Goal: Information Seeking & Learning: Check status

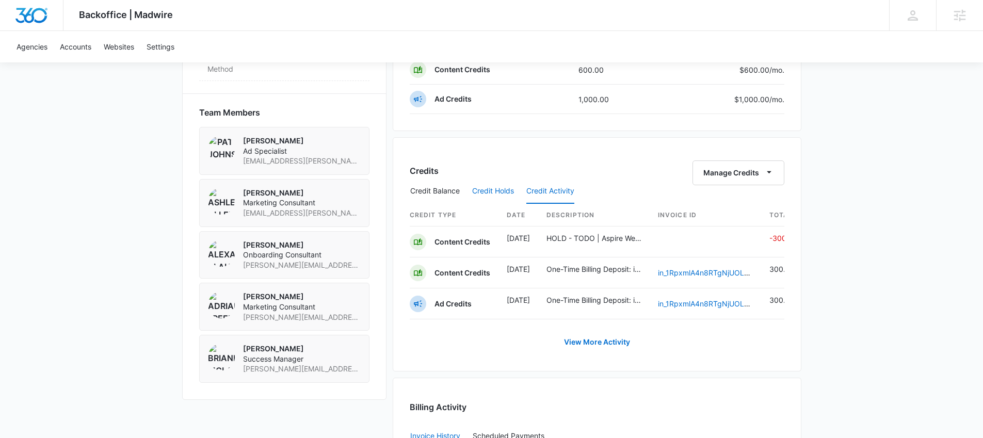
click at [501, 189] on button "Credit Holds" at bounding box center [493, 191] width 42 height 25
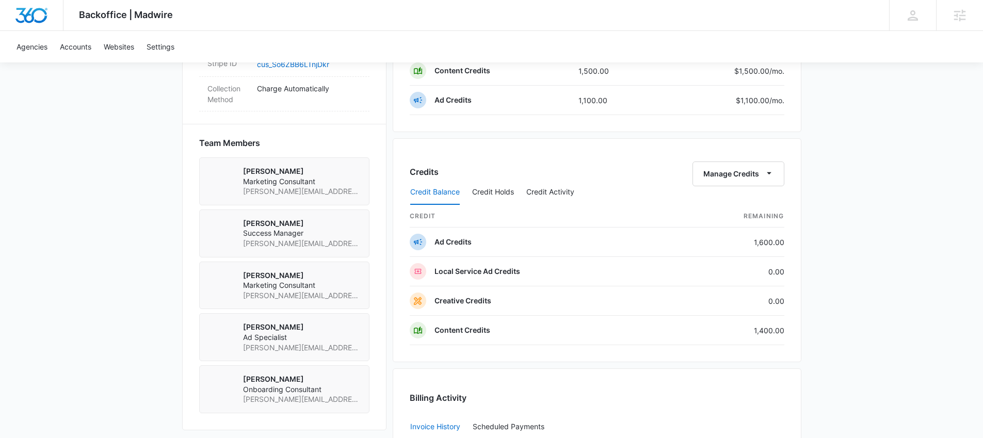
scroll to position [696, 0]
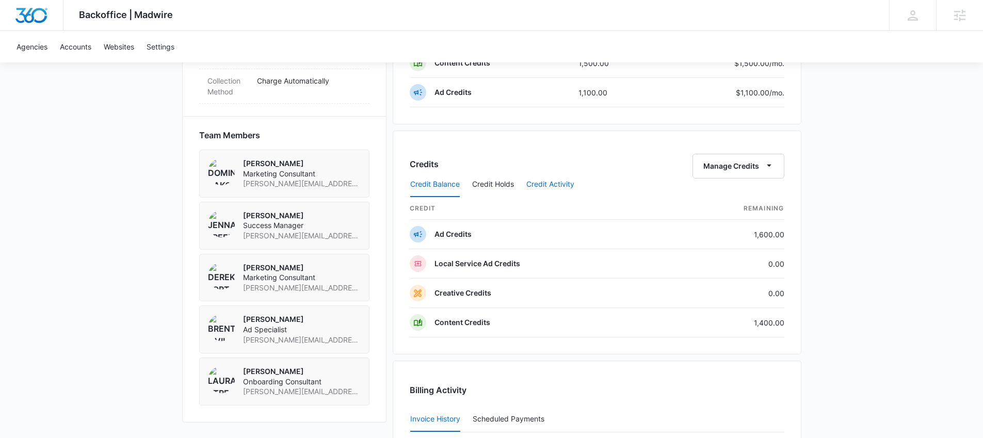
click at [544, 181] on button "Credit Activity" at bounding box center [550, 184] width 48 height 25
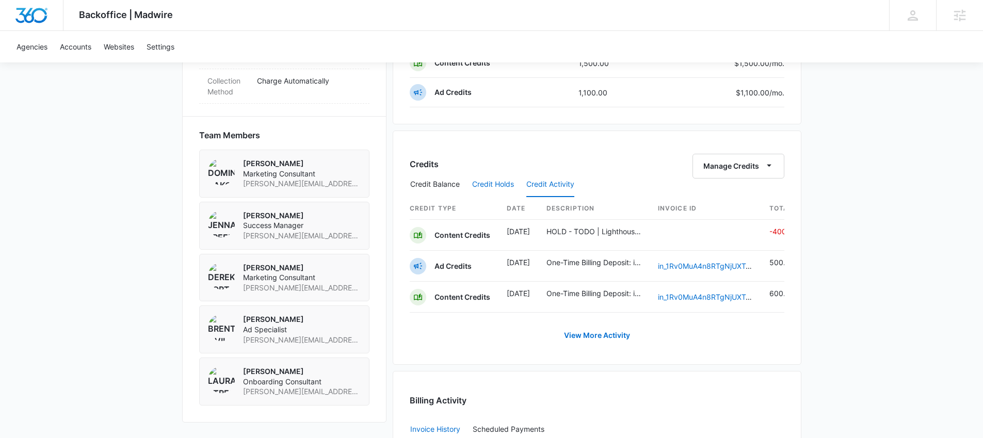
click at [498, 182] on button "Credit Holds" at bounding box center [493, 184] width 42 height 25
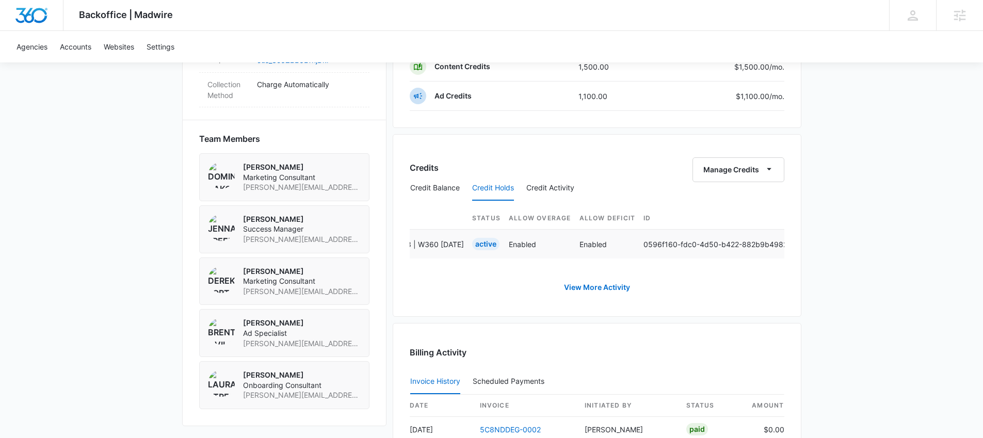
scroll to position [0, 569]
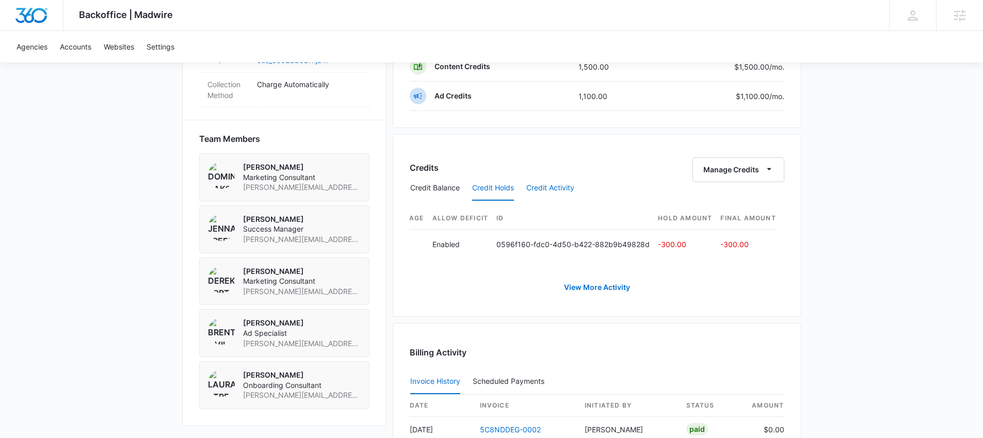
click at [565, 192] on button "Credit Activity" at bounding box center [550, 188] width 48 height 25
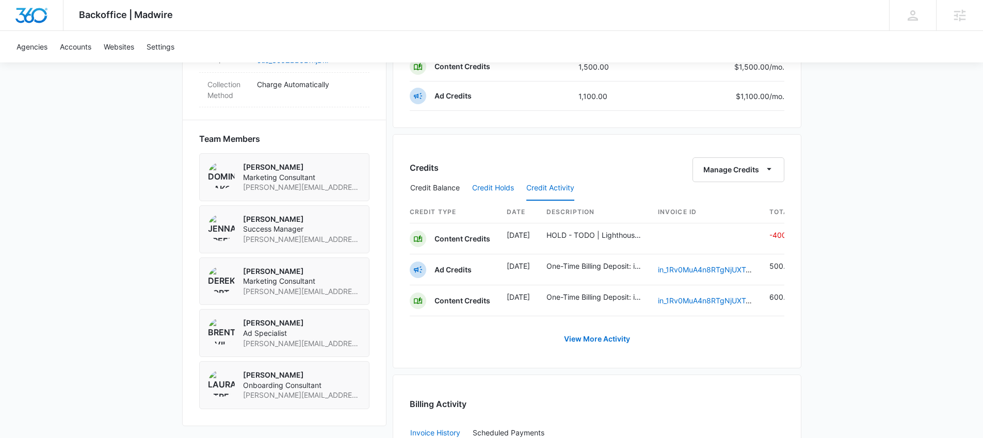
click at [473, 189] on button "Credit Holds" at bounding box center [493, 188] width 42 height 25
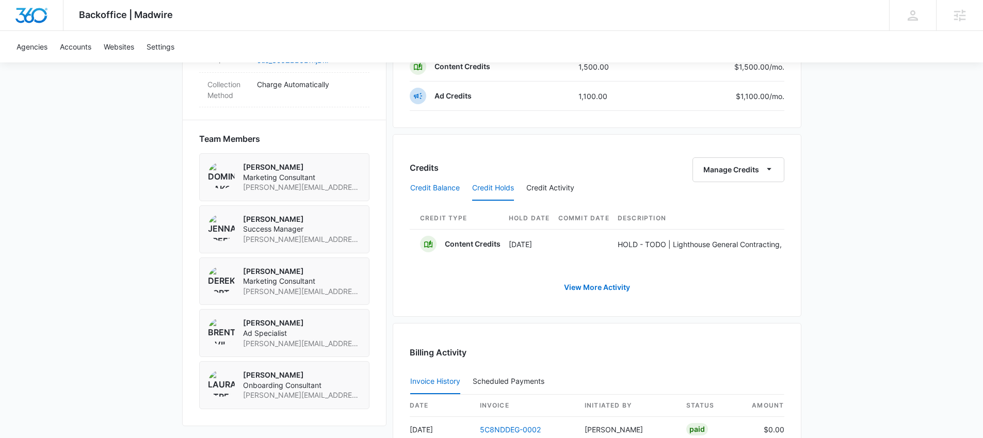
click at [441, 187] on button "Credit Balance" at bounding box center [435, 188] width 50 height 25
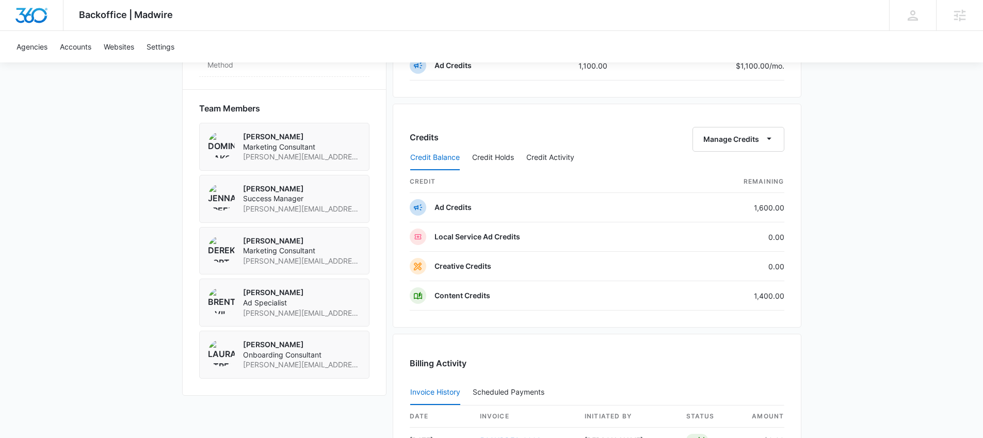
scroll to position [707, 0]
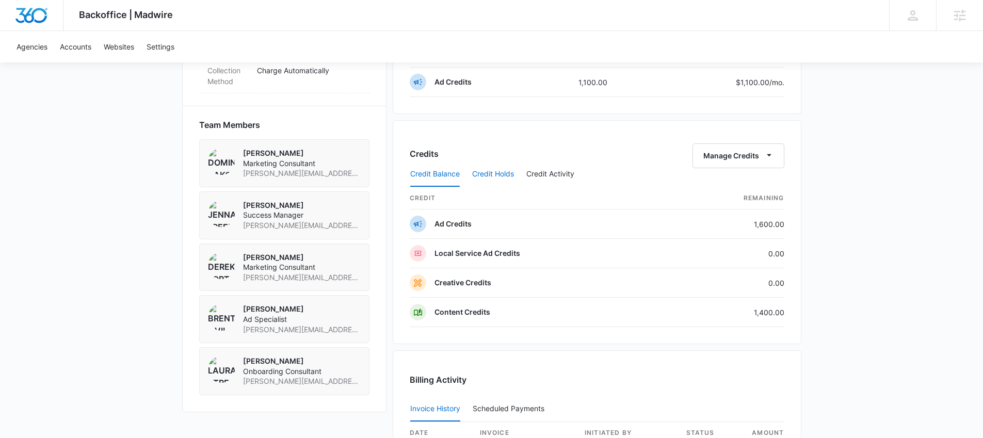
click at [499, 172] on button "Credit Holds" at bounding box center [493, 174] width 42 height 25
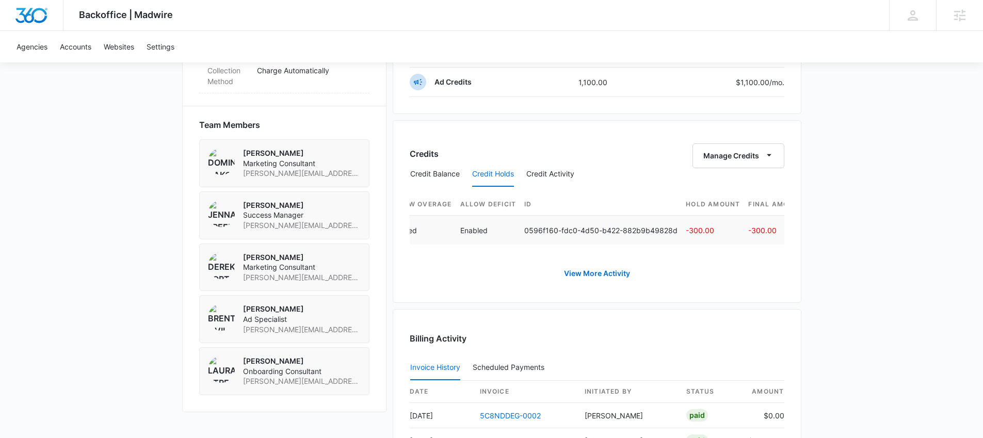
scroll to position [0, 569]
click at [541, 173] on button "Credit Activity" at bounding box center [550, 174] width 48 height 25
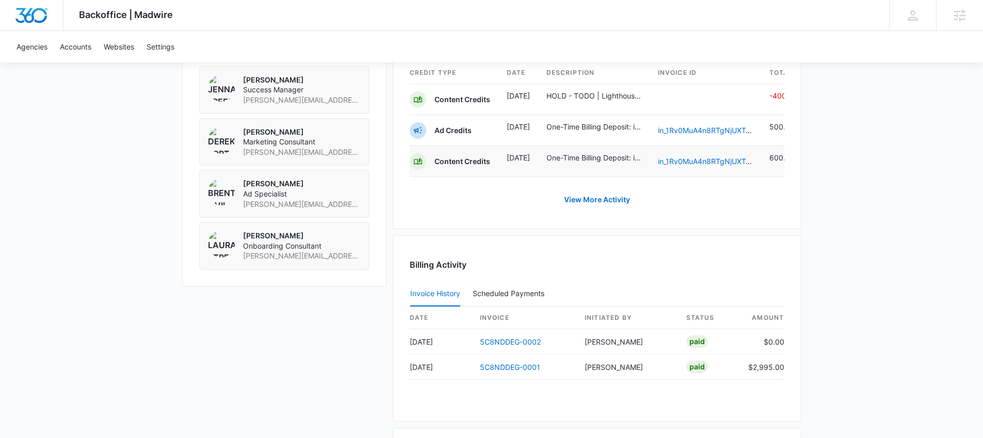
scroll to position [0, 12]
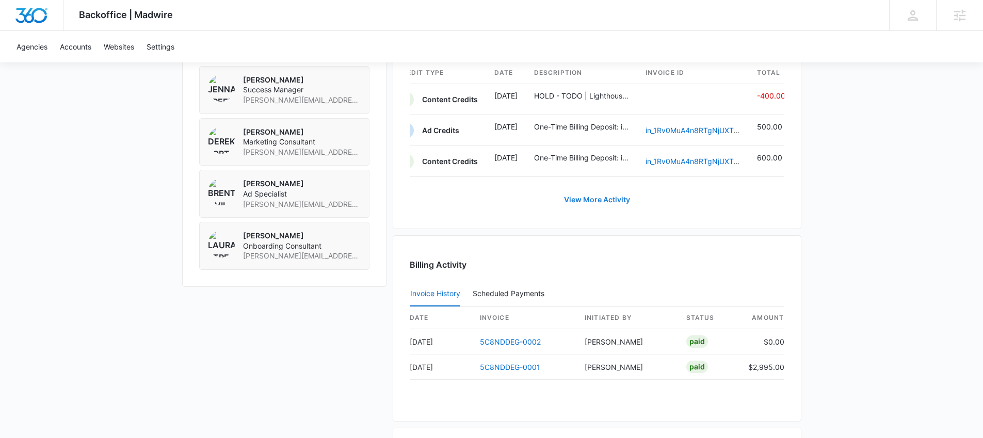
click at [612, 206] on link "View More Activity" at bounding box center [596, 199] width 87 height 25
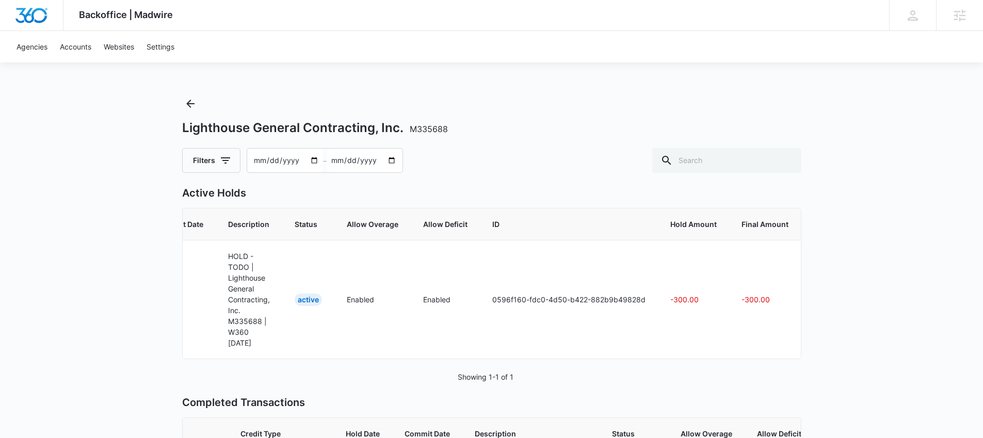
click at [523, 142] on div "Lighthouse General Contracting, Inc. M335688 Filters 2025-06-15 – 2025-08-14" at bounding box center [491, 133] width 619 height 77
click at [191, 108] on icon "Back" at bounding box center [190, 103] width 12 height 12
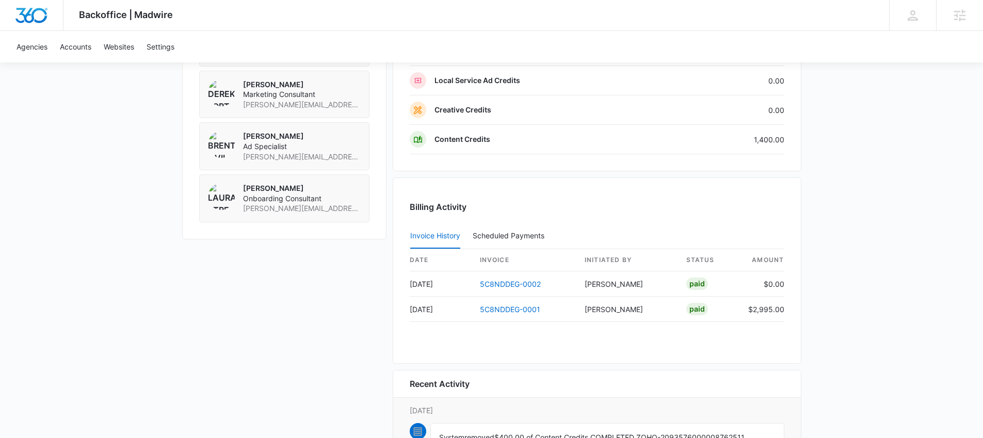
scroll to position [889, 0]
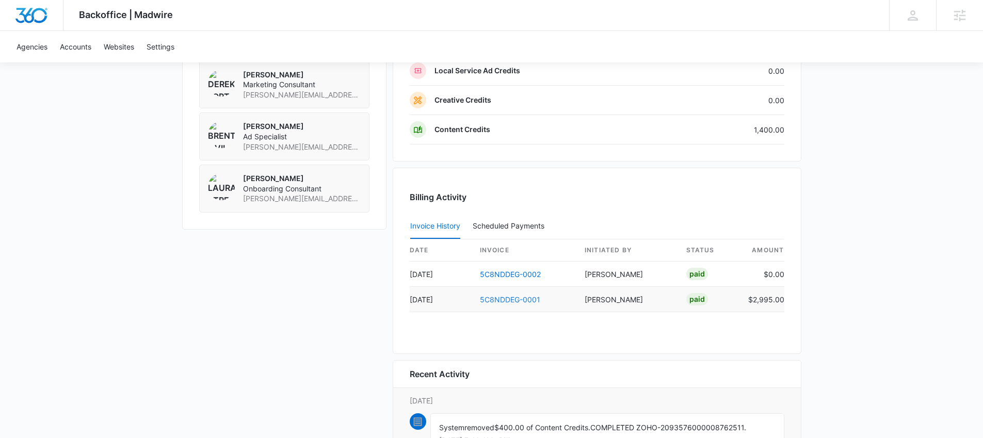
click at [532, 302] on link "5C8NDDEG-0001" at bounding box center [510, 299] width 60 height 9
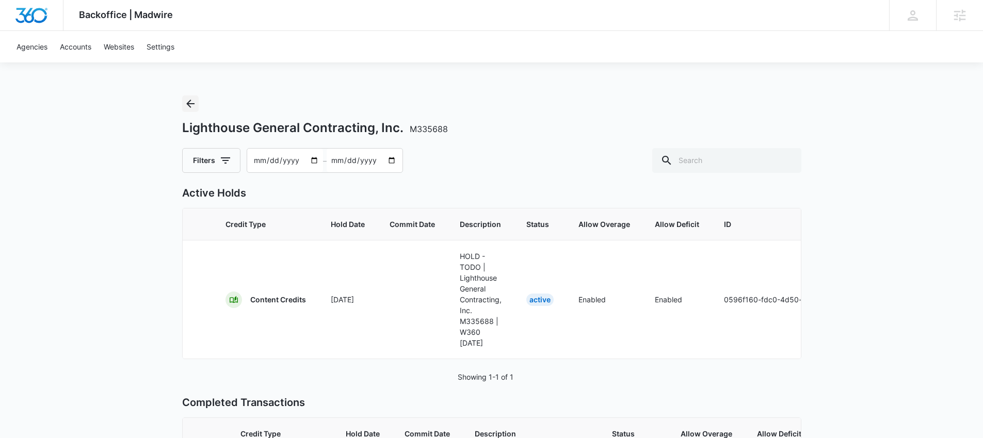
click at [197, 108] on button "Back" at bounding box center [190, 103] width 17 height 17
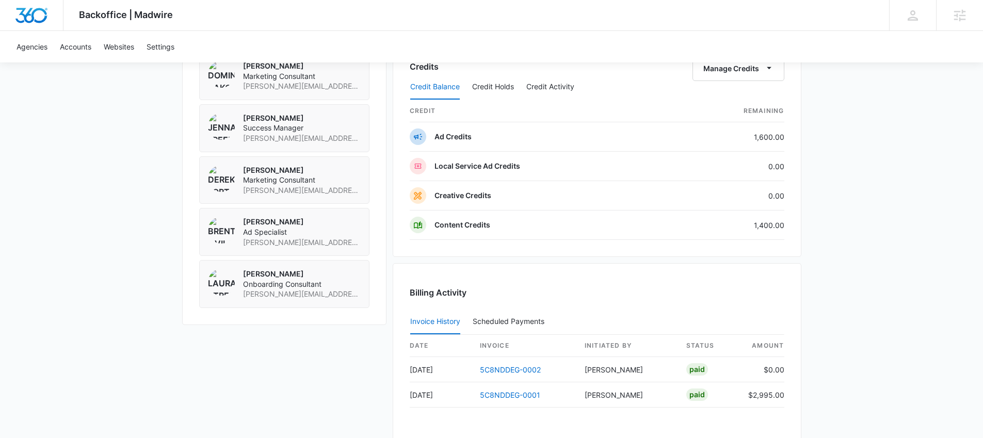
scroll to position [776, 0]
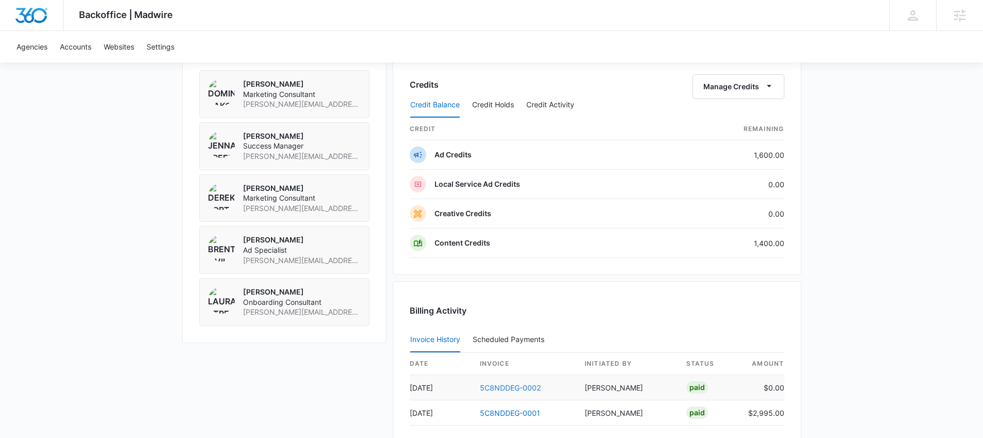
click at [536, 389] on link "5C8NDDEG-0002" at bounding box center [510, 387] width 61 height 9
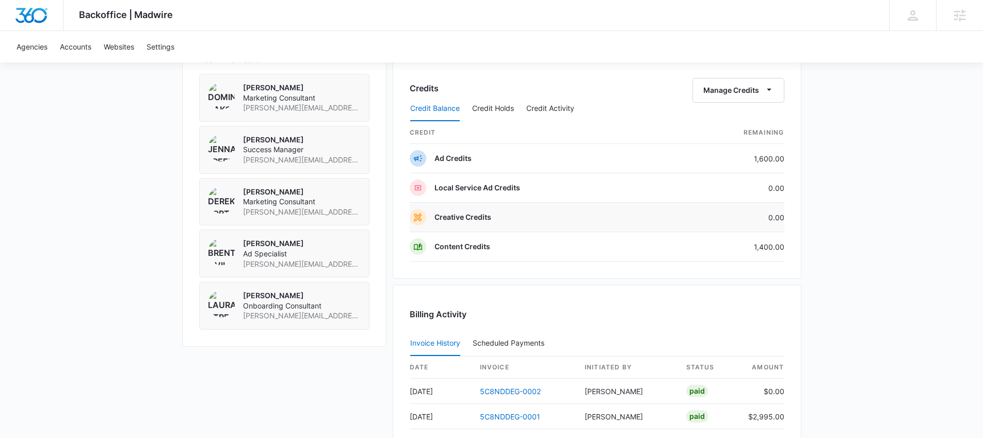
scroll to position [773, 0]
click at [565, 106] on button "Credit Activity" at bounding box center [550, 108] width 48 height 25
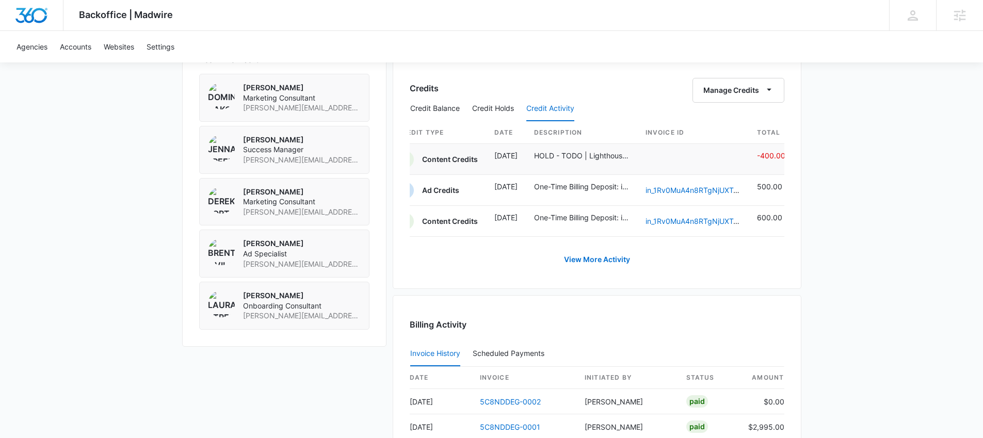
scroll to position [0, 0]
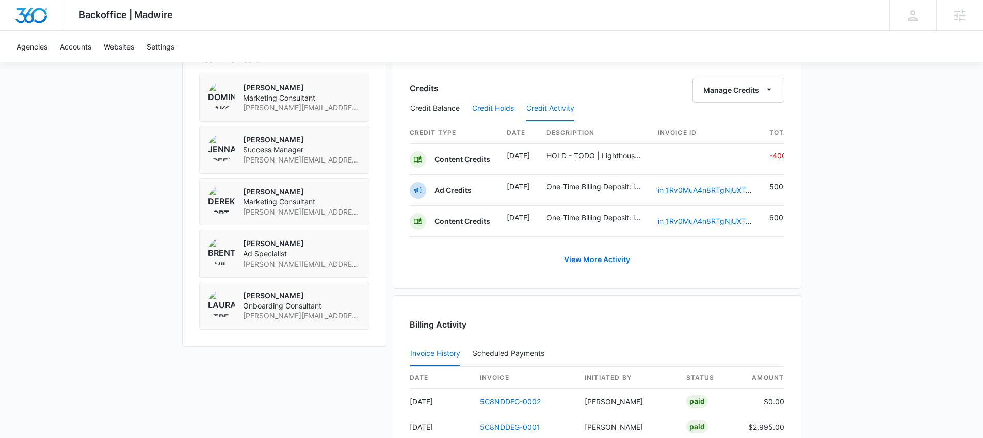
click at [501, 107] on button "Credit Holds" at bounding box center [493, 108] width 42 height 25
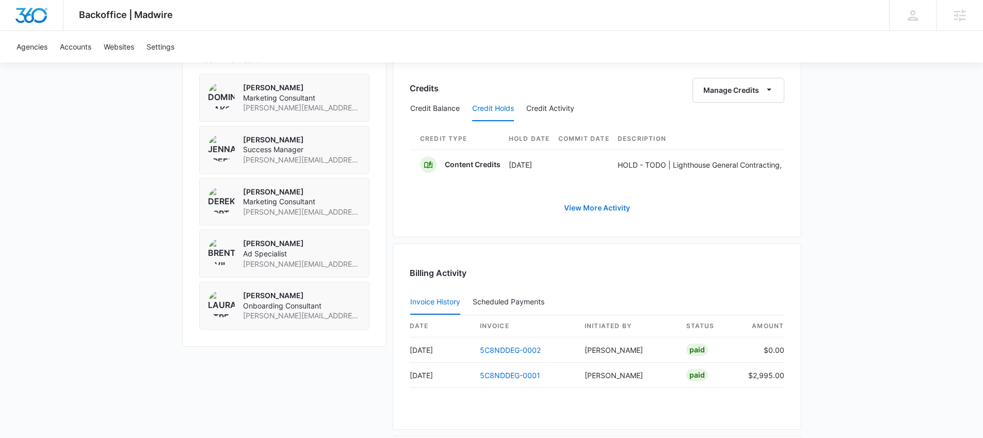
click at [586, 213] on link "View More Activity" at bounding box center [596, 207] width 87 height 25
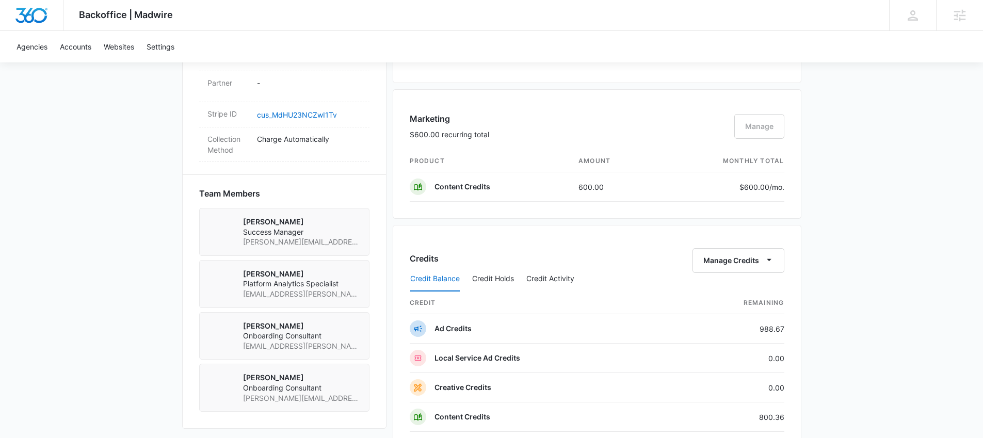
scroll to position [723, 0]
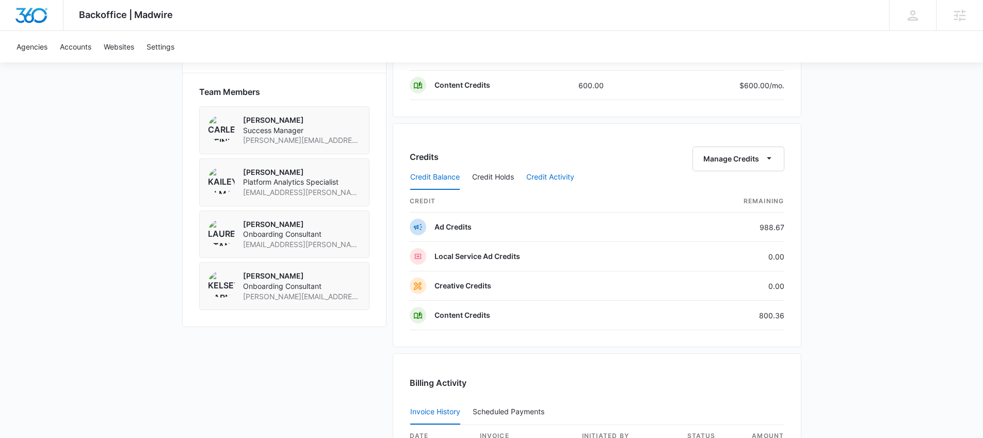
click at [535, 176] on button "Credit Activity" at bounding box center [550, 177] width 48 height 25
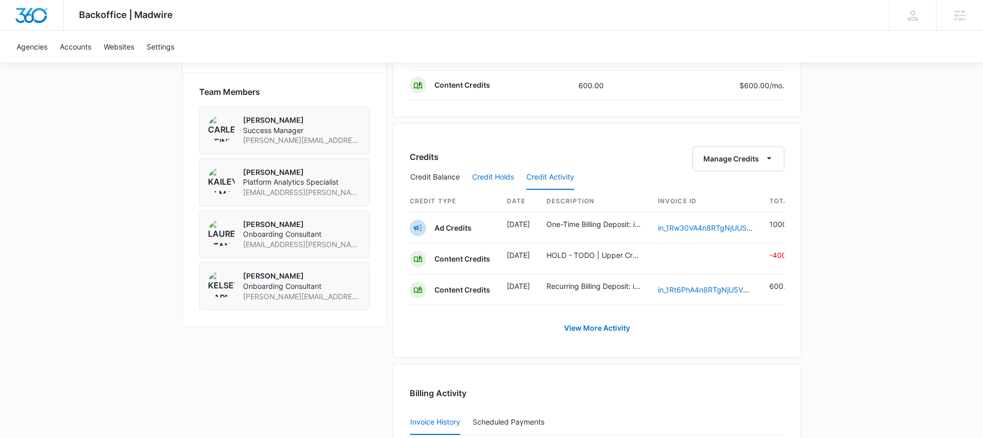
click at [501, 177] on button "Credit Holds" at bounding box center [493, 177] width 42 height 25
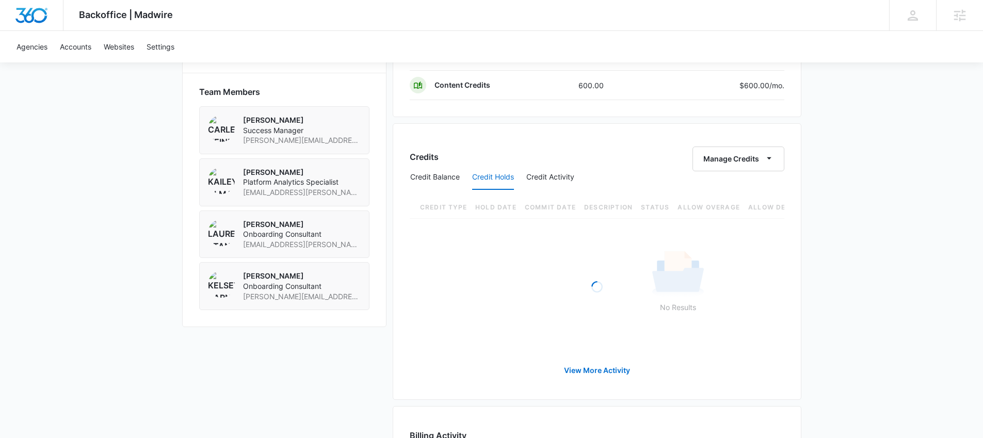
click at [586, 154] on div "Credits Manage Credits" at bounding box center [597, 158] width 374 height 25
click at [455, 177] on button "Credit Balance" at bounding box center [435, 177] width 50 height 25
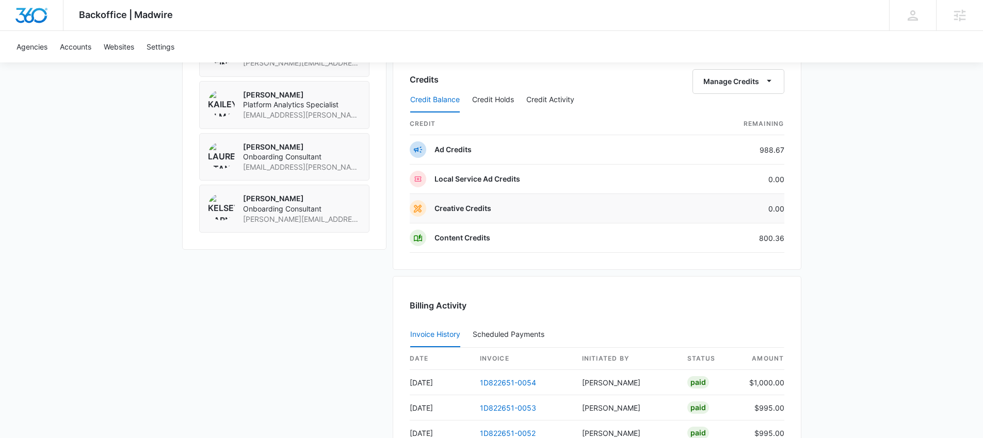
scroll to position [795, 0]
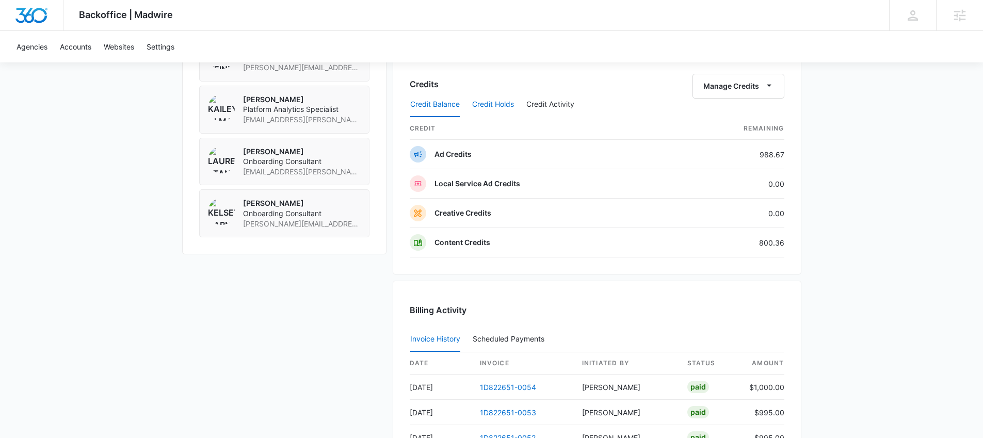
click at [498, 107] on button "Credit Holds" at bounding box center [493, 104] width 42 height 25
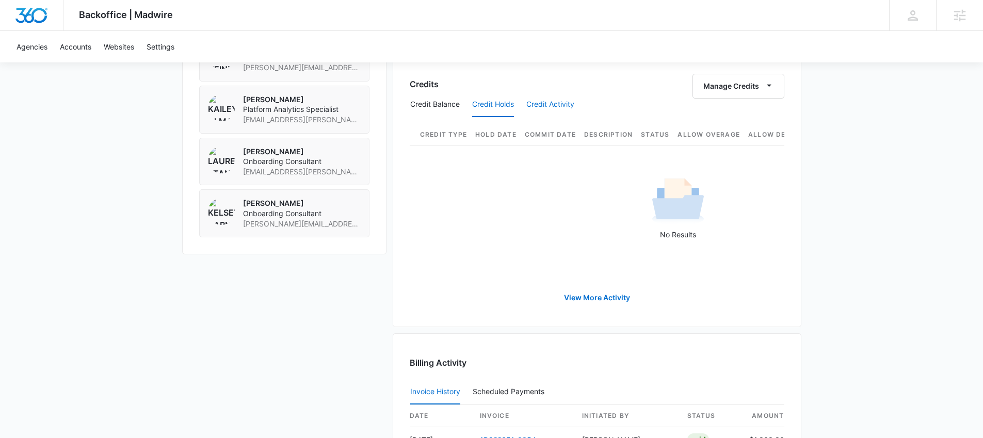
click at [542, 102] on button "Credit Activity" at bounding box center [550, 104] width 48 height 25
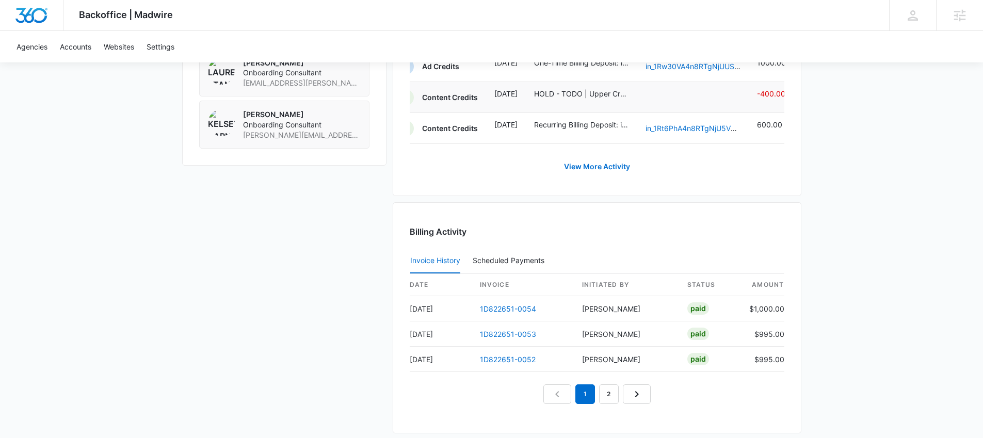
scroll to position [886, 0]
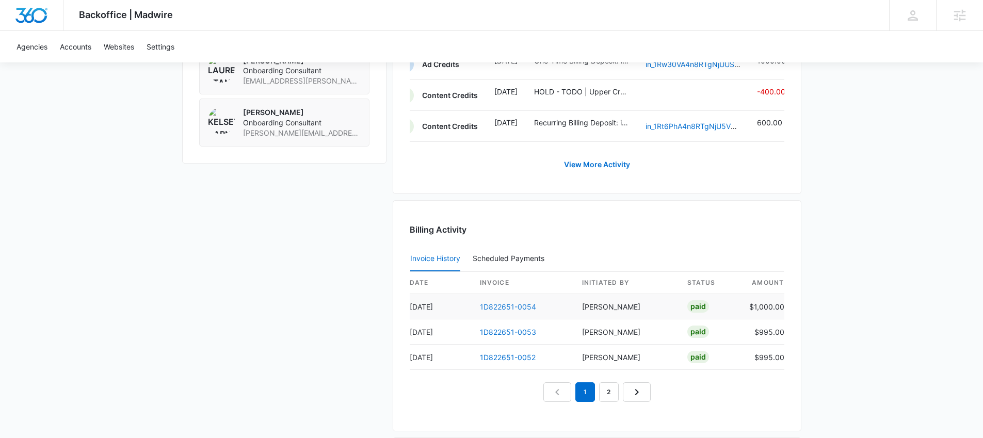
click at [511, 311] on link "1D822651-0054" at bounding box center [508, 306] width 56 height 9
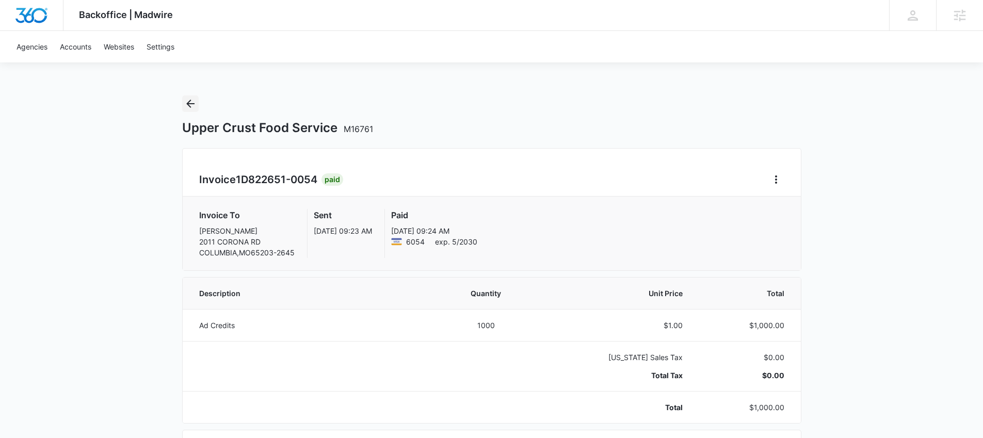
drag, startPoint x: 195, startPoint y: 103, endPoint x: 243, endPoint y: 101, distance: 48.0
click at [196, 103] on button "Back" at bounding box center [190, 103] width 17 height 17
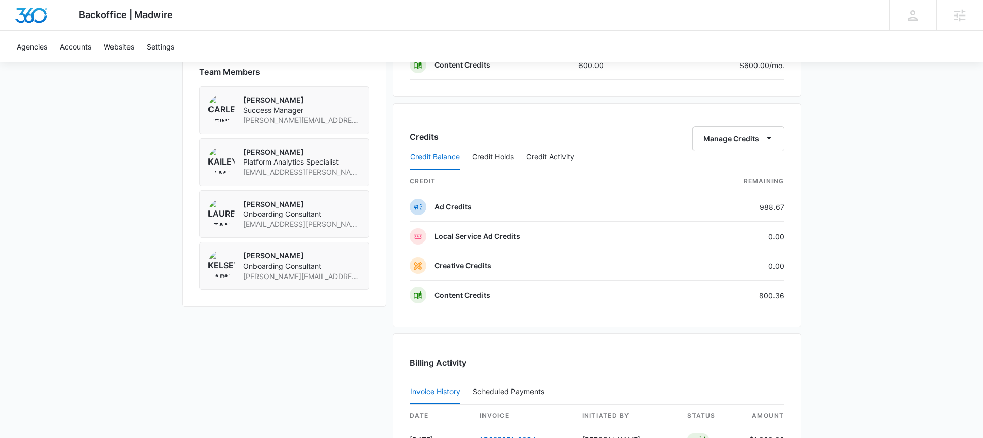
scroll to position [756, 0]
